Goal: Use online tool/utility: Utilize a website feature to perform a specific function

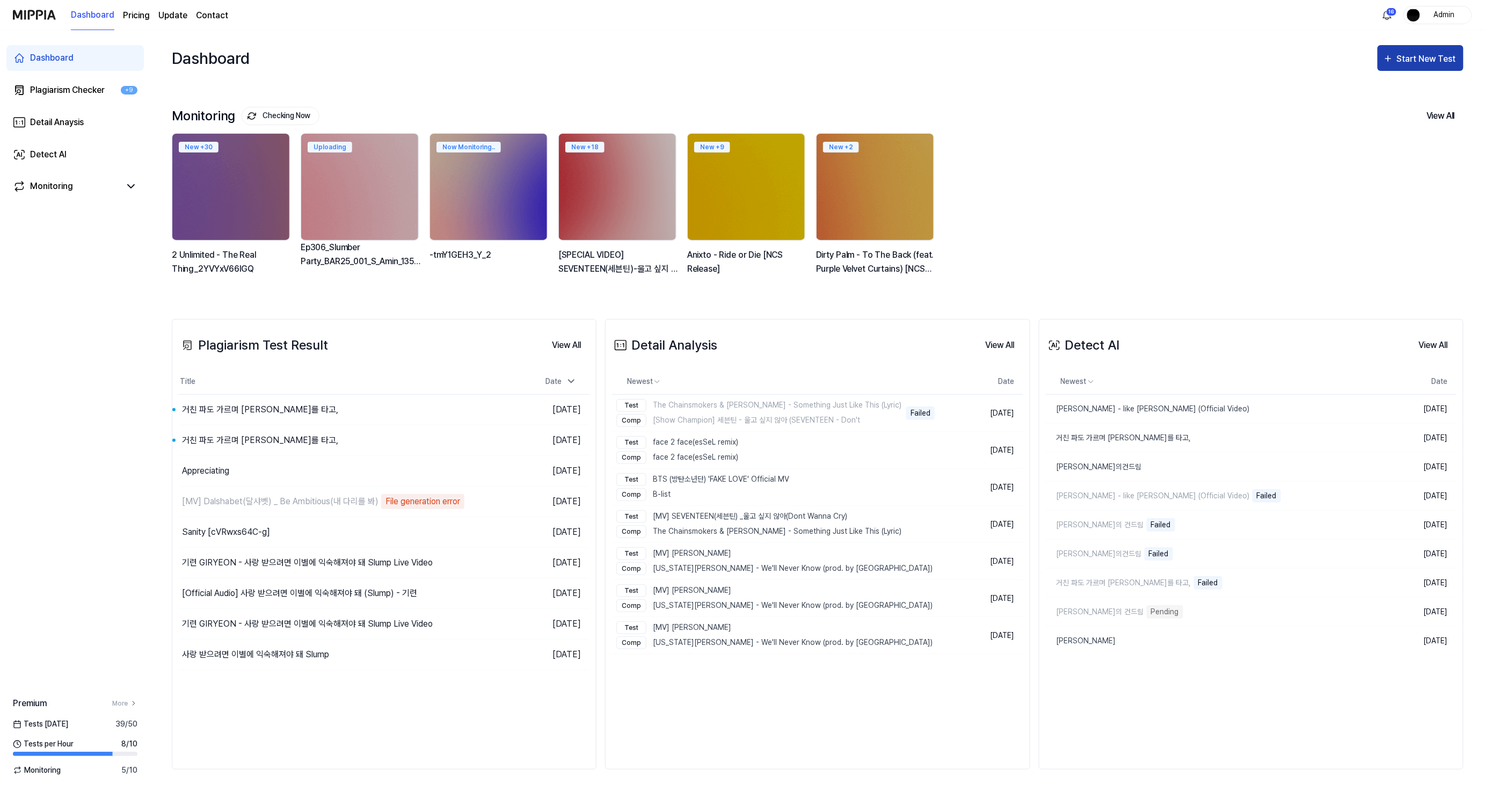
click at [1441, 62] on div "Start New Test" at bounding box center [1427, 59] width 61 height 14
click at [1395, 89] on div "Plagiarism test" at bounding box center [1406, 91] width 93 height 14
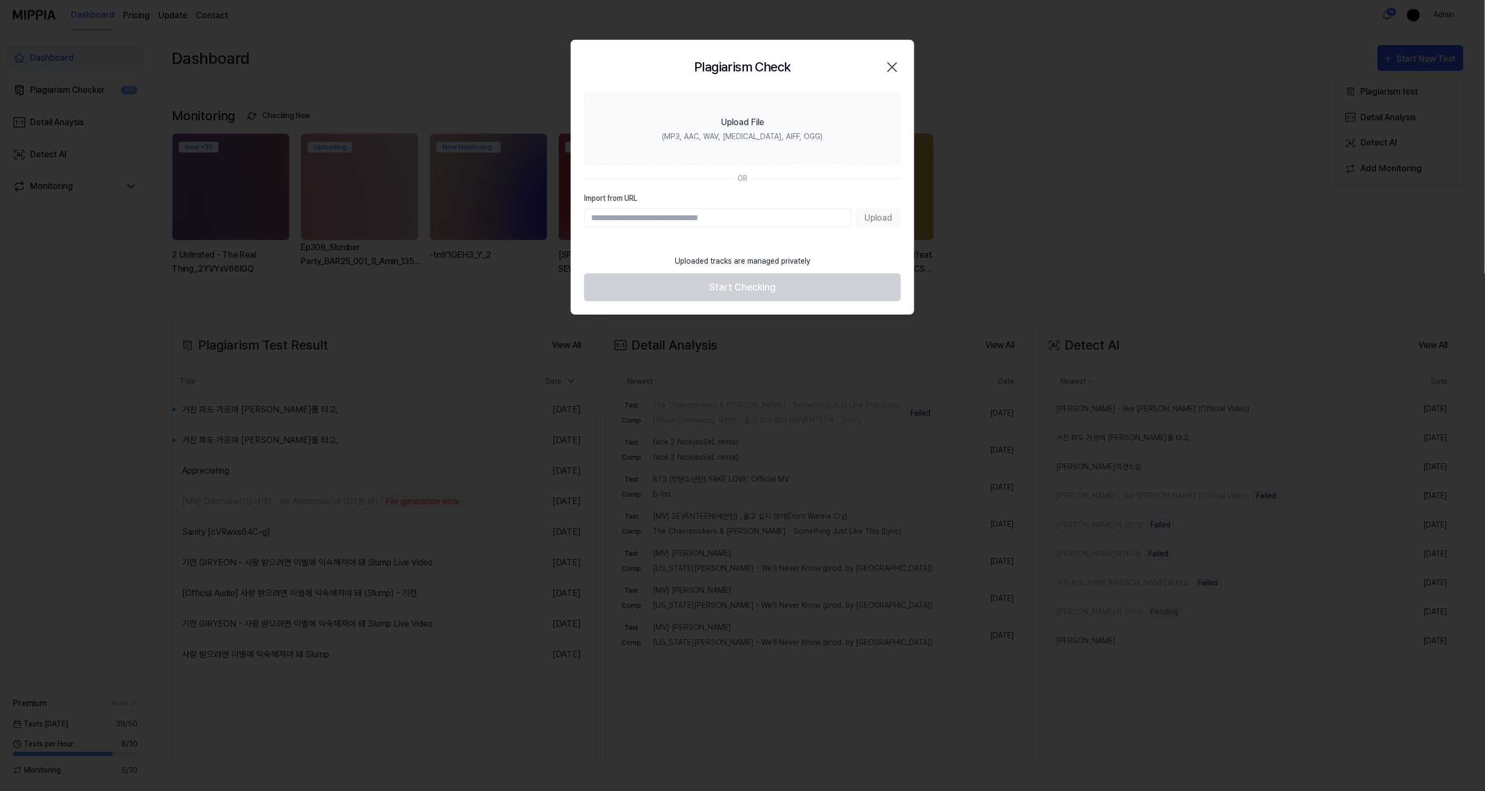
click at [803, 93] on div "Plagiarism Check Close" at bounding box center [742, 67] width 342 height 54
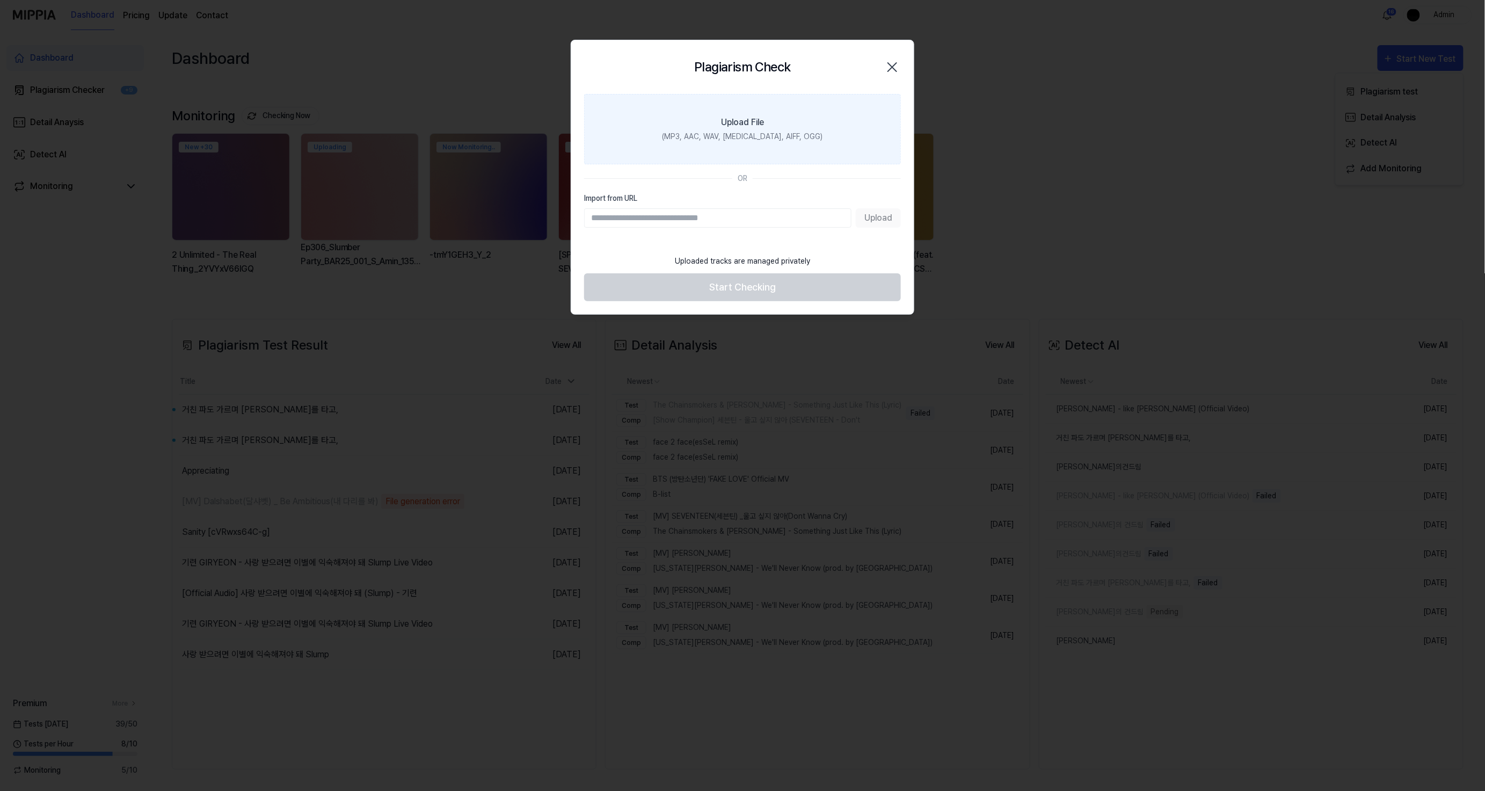
click at [805, 115] on label "Upload File (MP3, AAC, WAV, [MEDICAL_DATA], AIFF, OGG)" at bounding box center [742, 129] width 317 height 70
click at [0, 0] on input "Upload File (MP3, AAC, WAV, [MEDICAL_DATA], AIFF, OGG)" at bounding box center [0, 0] width 0 height 0
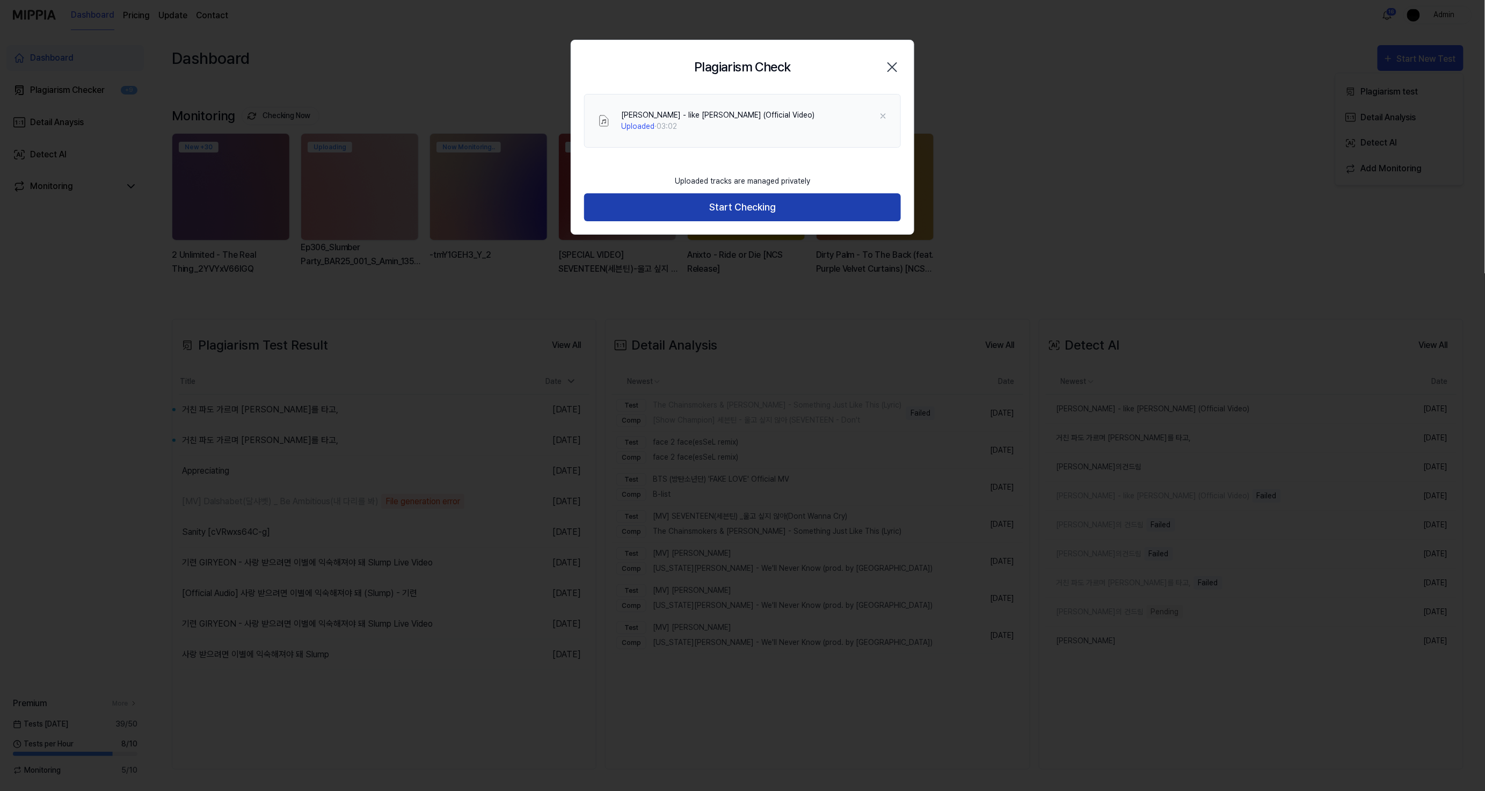
click at [785, 217] on button "Start Checking" at bounding box center [742, 207] width 317 height 28
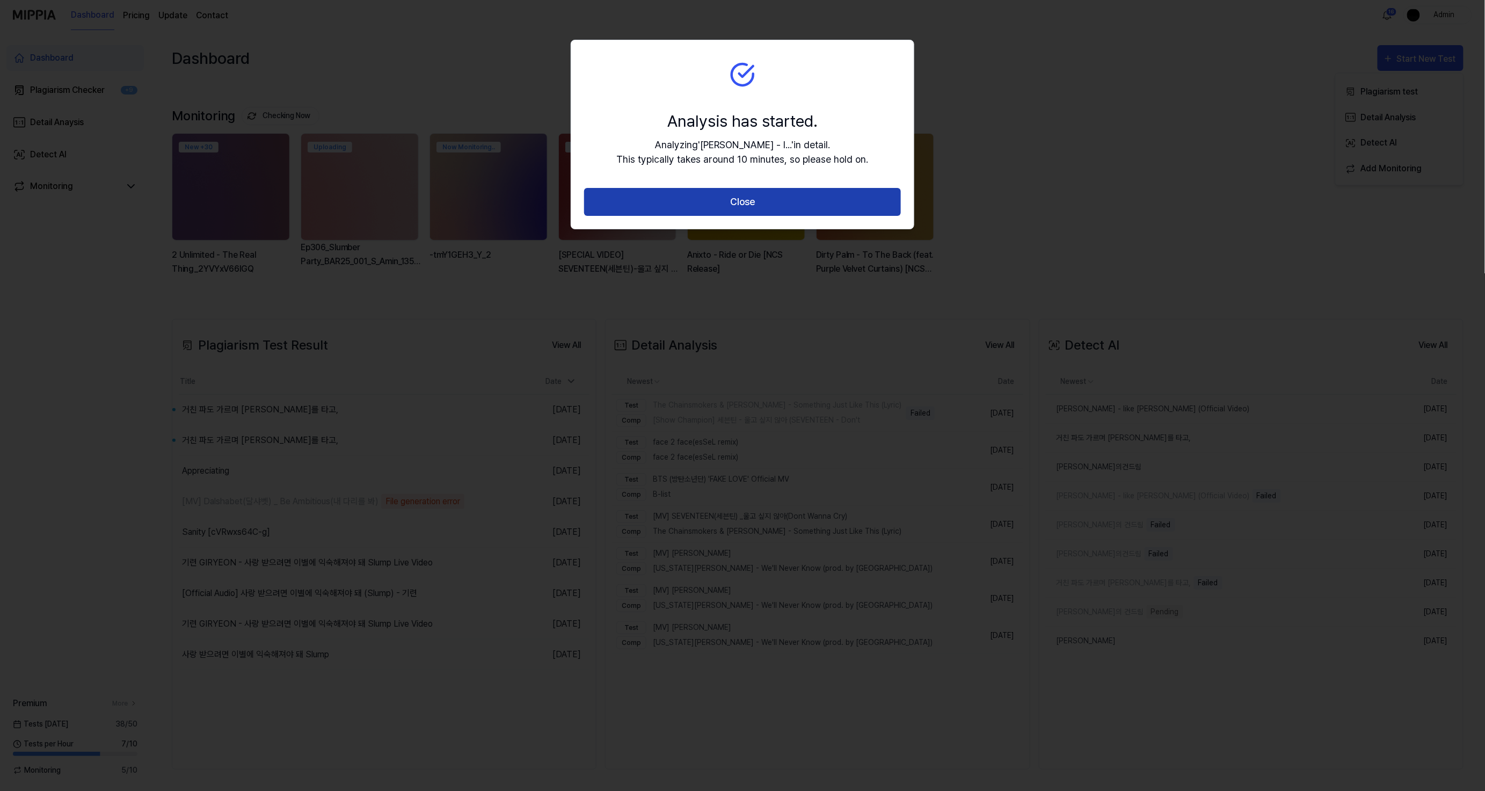
click at [798, 202] on button "Close" at bounding box center [742, 202] width 317 height 28
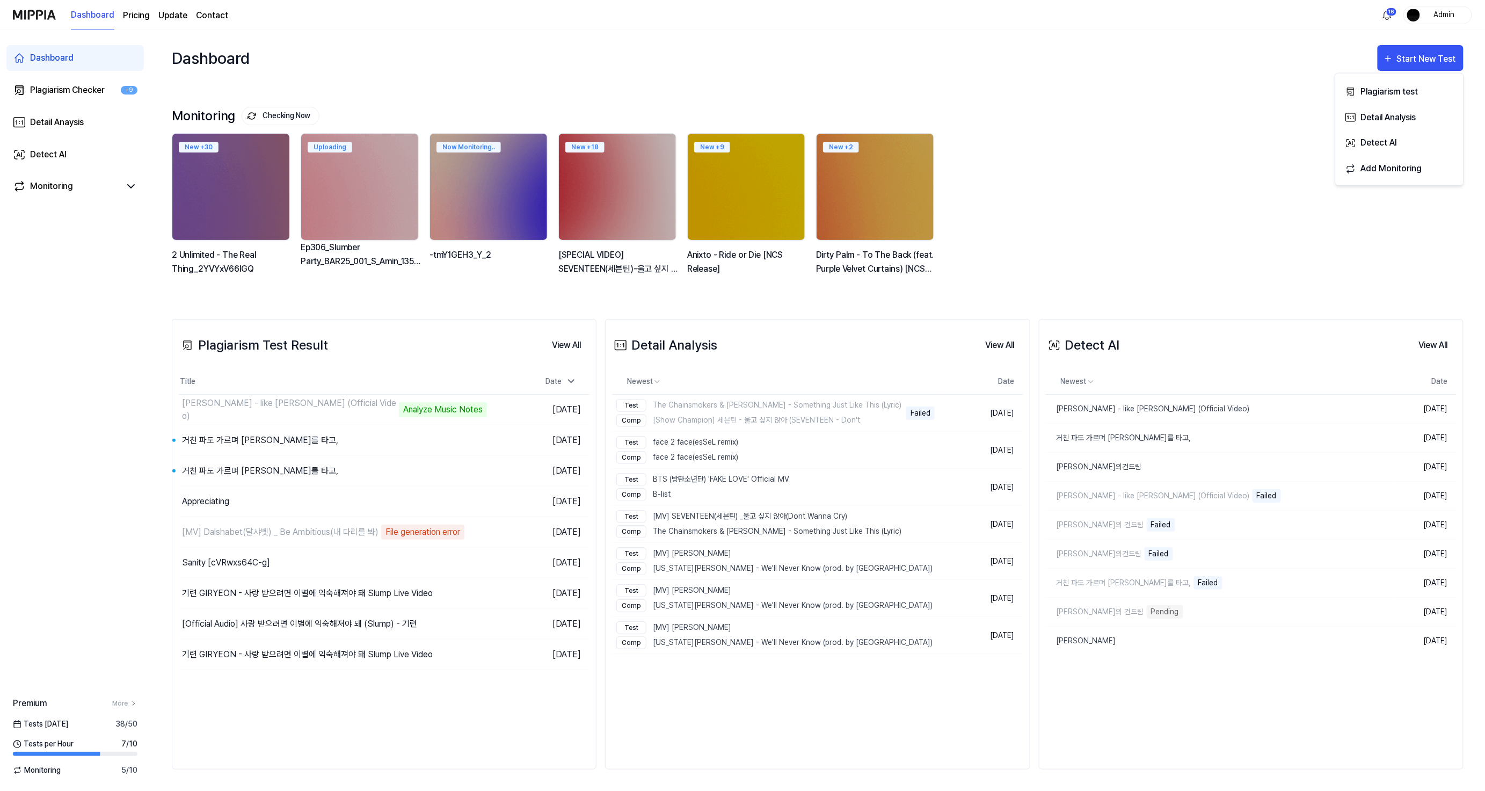
click at [1195, 126] on div "Monitoring Checking Now View All Monitoring New + 30 2 Unlimited - The Real Thi…" at bounding box center [818, 196] width 1292 height 179
